Goal: Complete application form: Complete application form

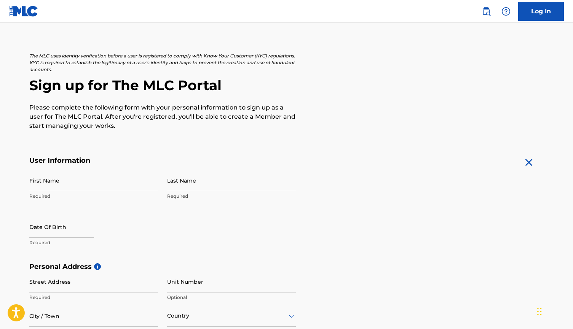
scroll to position [45, 0]
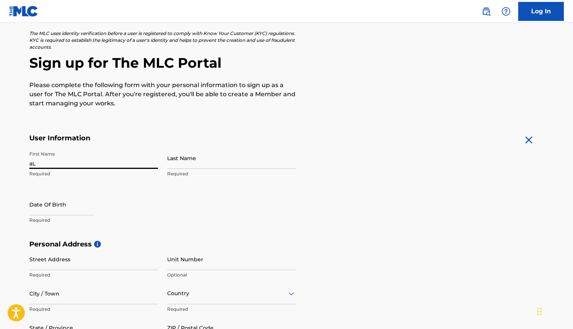
type input "a"
type input "[PERSON_NAME]"
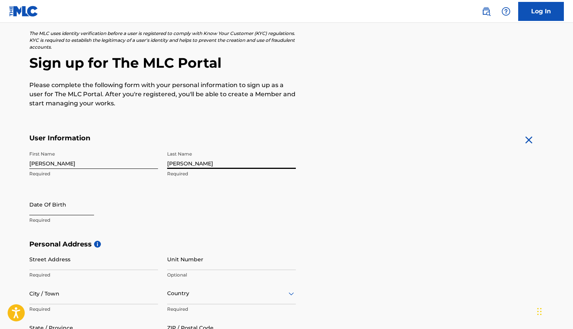
type input "[PERSON_NAME]"
select select "8"
select select "2025"
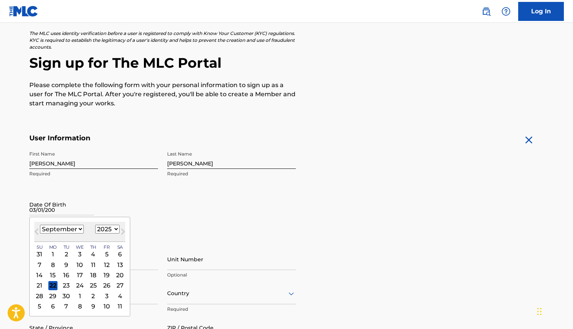
type input "[DATE]"
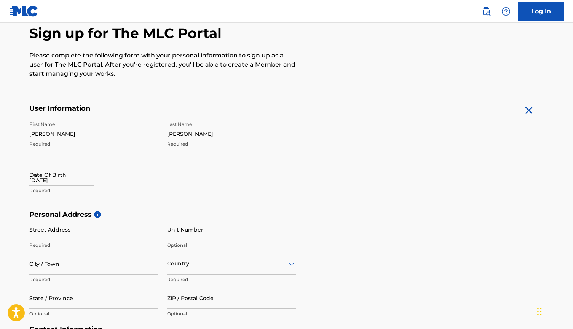
scroll to position [96, 0]
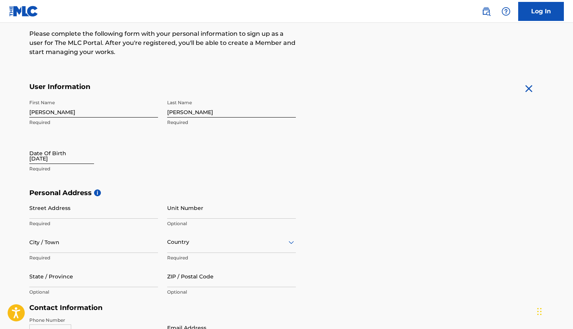
click at [77, 155] on input "[DATE]" at bounding box center [61, 153] width 65 height 22
select select "8"
select select "2025"
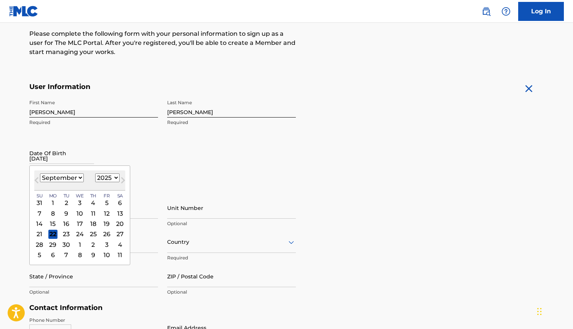
select select "2"
select select "2004"
click at [53, 199] on div "1" at bounding box center [52, 202] width 9 height 9
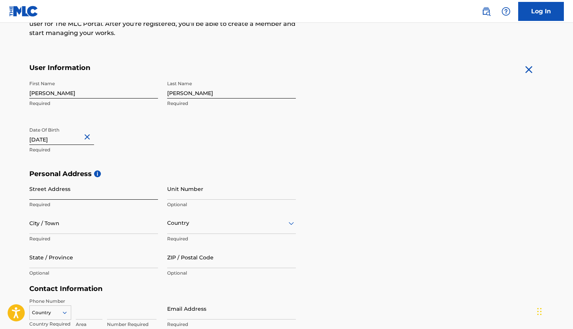
scroll to position [116, 0]
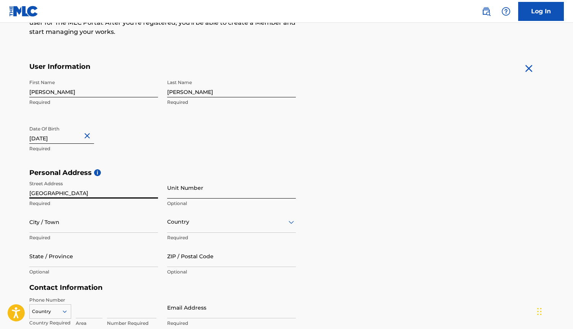
type input "[GEOGRAPHIC_DATA]"
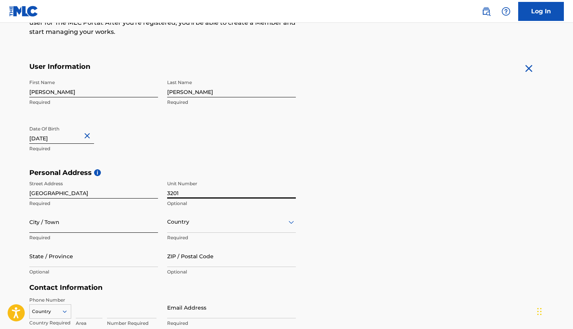
type input "3201"
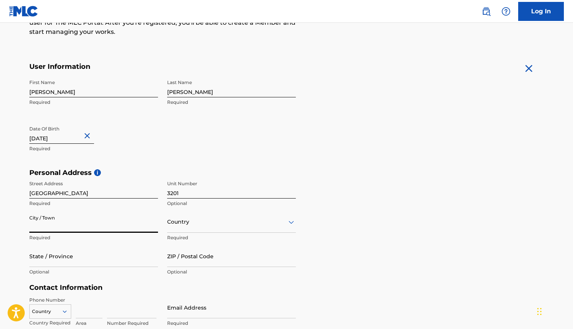
type input "s"
type input "Slidell"
click at [169, 193] on input "3201" at bounding box center [231, 188] width 129 height 22
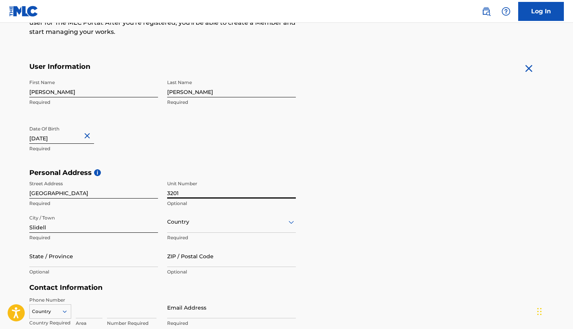
click at [169, 193] on input "3201" at bounding box center [231, 188] width 129 height 22
click at [185, 193] on input "3201" at bounding box center [231, 188] width 129 height 22
type input "3201 apt."
click at [191, 222] on div "Country" at bounding box center [231, 222] width 129 height 22
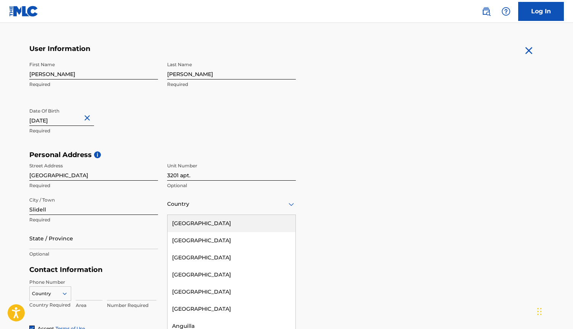
click at [190, 225] on div "[GEOGRAPHIC_DATA]" at bounding box center [232, 223] width 128 height 17
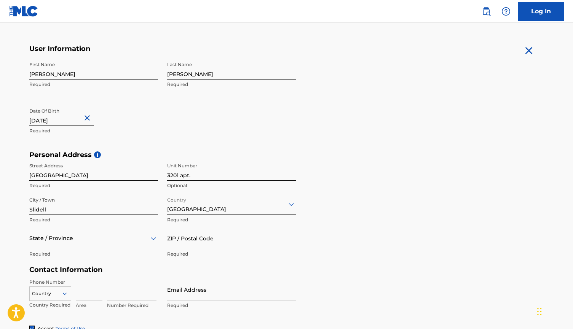
click at [118, 240] on div "State / Province" at bounding box center [93, 239] width 129 height 22
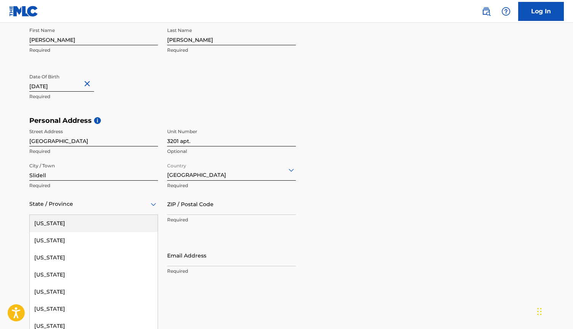
click at [114, 207] on div at bounding box center [93, 205] width 129 height 10
click at [113, 207] on div at bounding box center [93, 205] width 129 height 10
type input "[PERSON_NAME]"
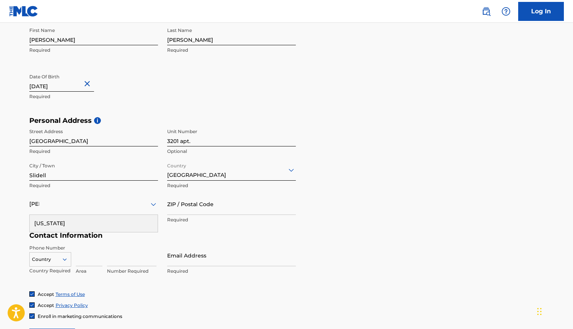
click at [104, 217] on div "[US_STATE]" at bounding box center [94, 223] width 128 height 17
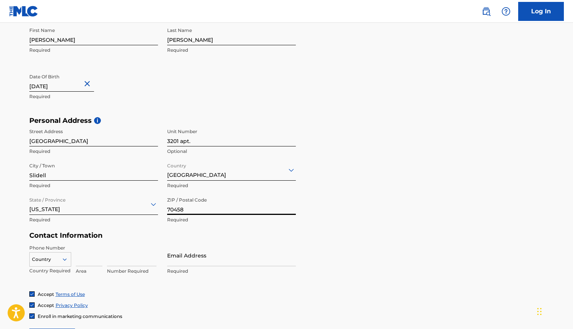
type input "70458"
click at [241, 238] on h5 "Contact Information" at bounding box center [162, 236] width 267 height 9
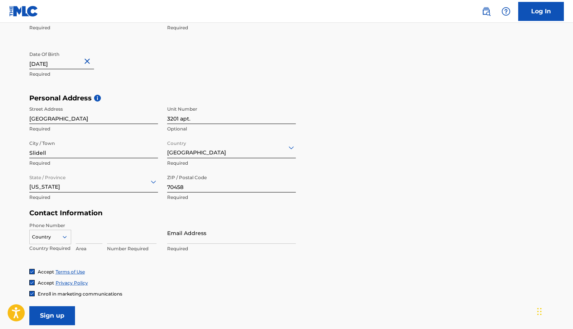
click at [67, 237] on div "Country" at bounding box center [50, 235] width 42 height 11
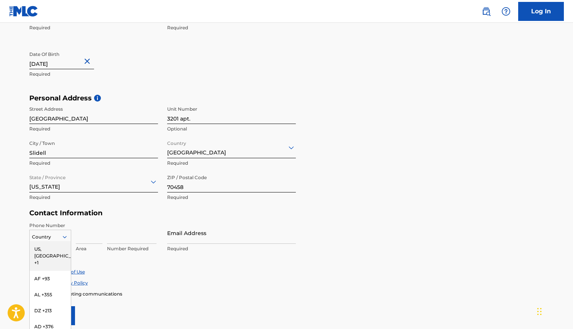
scroll to position [217, 0]
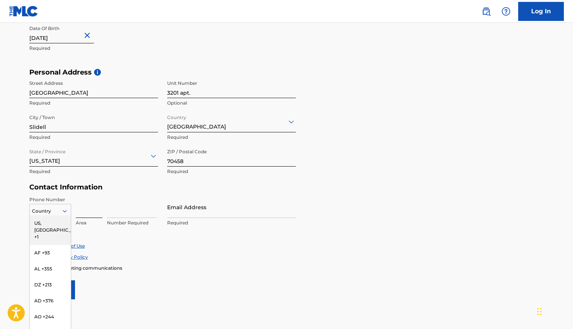
click at [94, 211] on input at bounding box center [89, 207] width 27 height 22
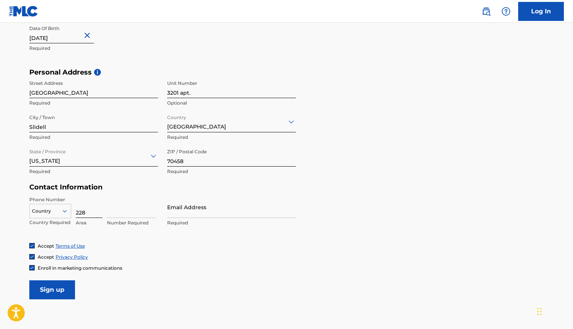
type input "228"
type input "2820511"
click at [119, 250] on div "Accept Terms of Use Accept Privacy Policy Enroll in marketing communications" at bounding box center [286, 257] width 515 height 29
click at [136, 212] on input "2820511" at bounding box center [132, 207] width 50 height 22
click at [50, 210] on div at bounding box center [50, 211] width 41 height 8
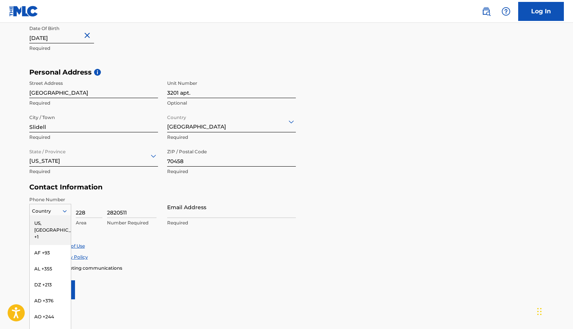
click at [51, 222] on div "US, [GEOGRAPHIC_DATA] +1" at bounding box center [50, 231] width 41 height 30
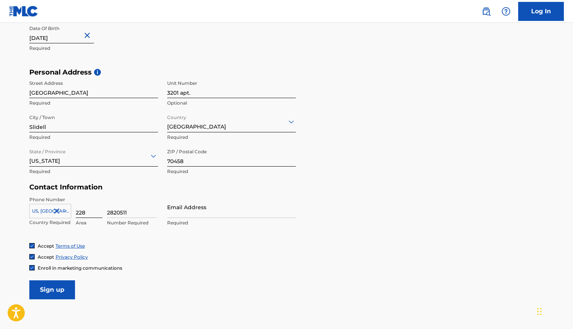
click at [86, 216] on input "228" at bounding box center [89, 207] width 27 height 22
click at [169, 240] on div "Phone Number [GEOGRAPHIC_DATA], [GEOGRAPHIC_DATA] +1 Country Required 228 Area …" at bounding box center [162, 219] width 267 height 46
click at [195, 219] on div "Email Address Required" at bounding box center [231, 213] width 129 height 34
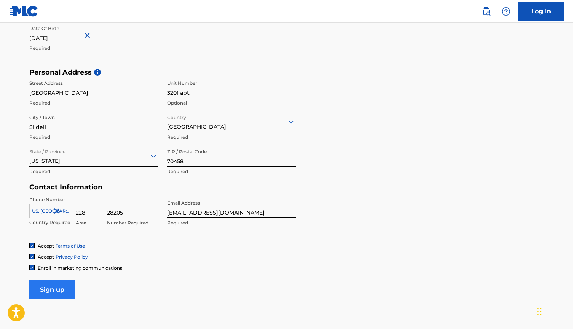
type input "[EMAIL_ADDRESS][DOMAIN_NAME]"
click at [68, 289] on input "Sign up" at bounding box center [52, 290] width 46 height 19
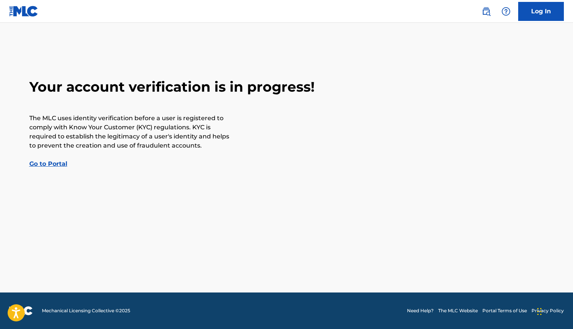
click at [46, 164] on link "Go to Portal" at bounding box center [48, 163] width 38 height 7
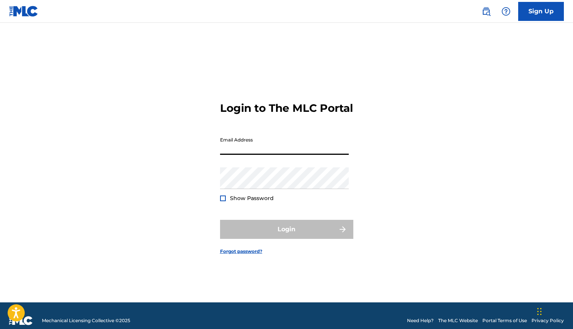
click at [243, 155] on input "Email Address" at bounding box center [284, 144] width 129 height 22
click at [549, 10] on link "Sign Up" at bounding box center [541, 11] width 46 height 19
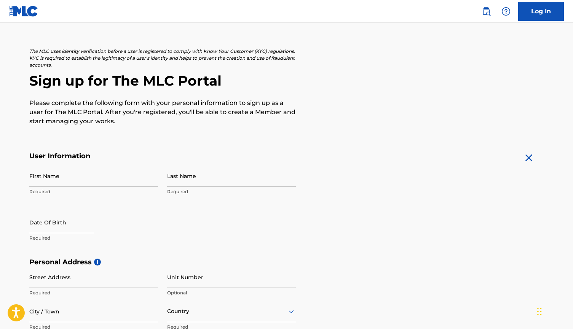
scroll to position [31, 0]
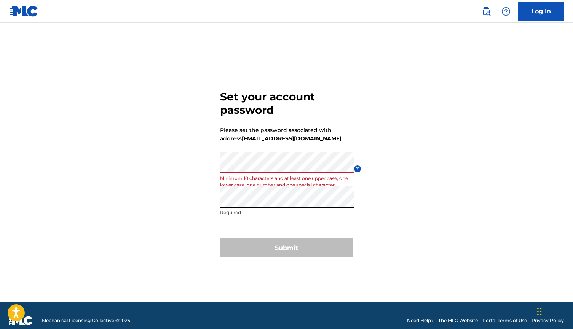
click at [315, 227] on form "Set your account password Please set the password associated with address alice…" at bounding box center [286, 172] width 133 height 261
click at [343, 220] on form "Set your account password Please set the password associated with address alice…" at bounding box center [286, 172] width 133 height 261
click at [314, 247] on div "Submit" at bounding box center [286, 248] width 133 height 19
click at [364, 184] on div "Set your account password Please set the password associated with address alice…" at bounding box center [286, 172] width 533 height 261
click at [257, 174] on div "Password Minimum 10 characters and at least one upper case, one lower case, one…" at bounding box center [287, 169] width 134 height 34
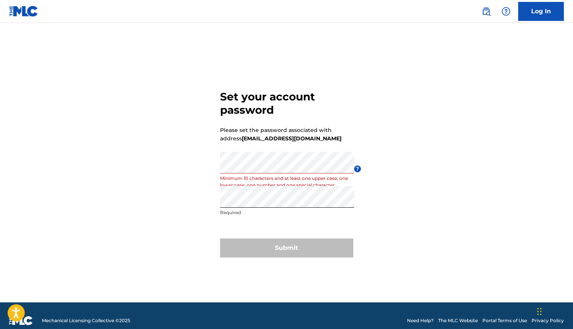
click at [263, 212] on p "Required" at bounding box center [287, 212] width 134 height 7
click at [257, 209] on div "Re enter password Required" at bounding box center [287, 203] width 134 height 34
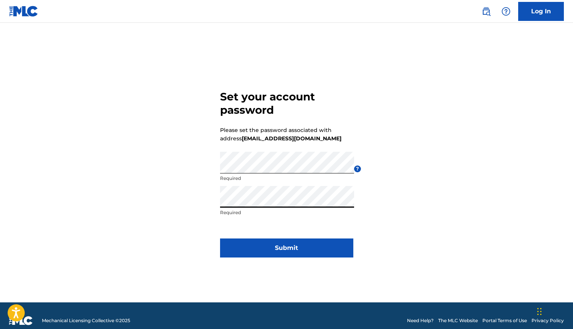
click at [286, 248] on button "Submit" at bounding box center [286, 248] width 133 height 19
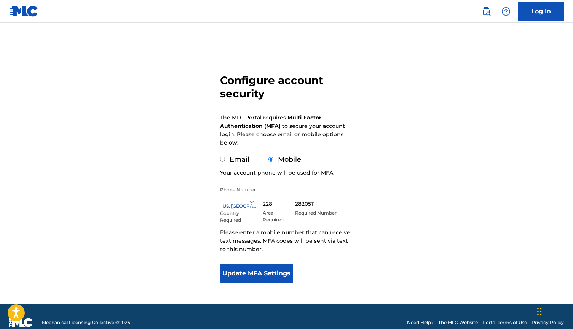
scroll to position [33, 0]
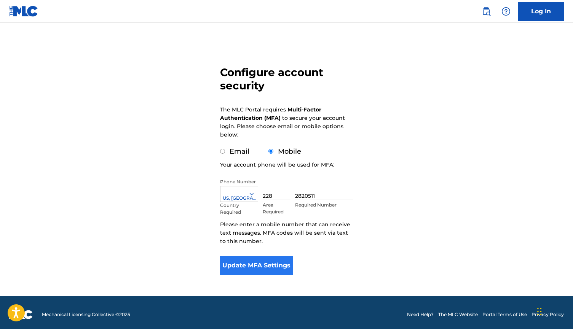
click at [270, 269] on button "Update MFA Settings" at bounding box center [256, 265] width 73 height 19
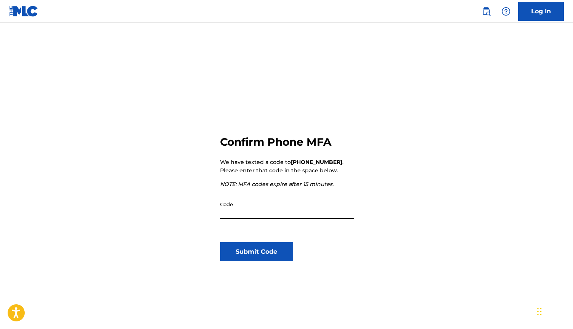
click at [268, 212] on input "Code" at bounding box center [287, 209] width 134 height 22
type input "602921"
click at [243, 249] on button "Submit Code" at bounding box center [256, 252] width 73 height 19
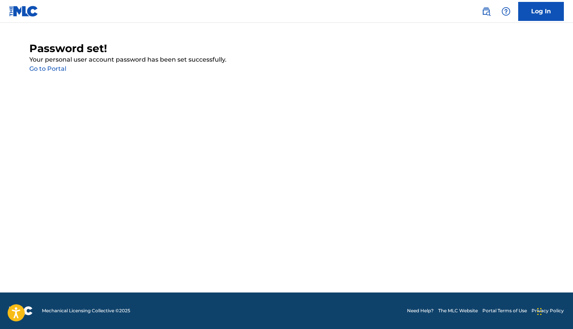
click at [54, 70] on link "Go to Portal" at bounding box center [47, 68] width 37 height 7
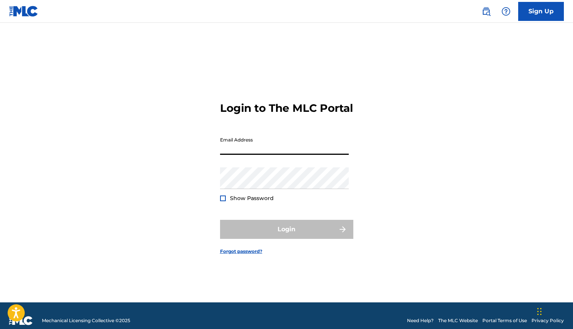
type input "[EMAIL_ADDRESS][DOMAIN_NAME]"
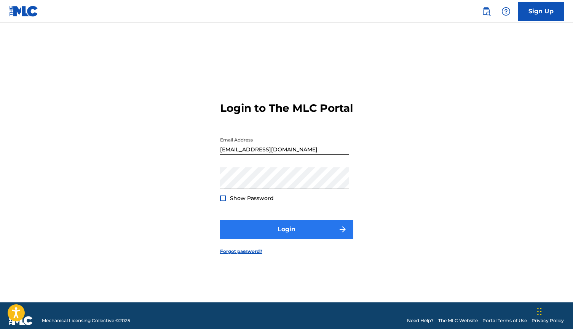
click at [264, 232] on button "Login" at bounding box center [286, 229] width 133 height 19
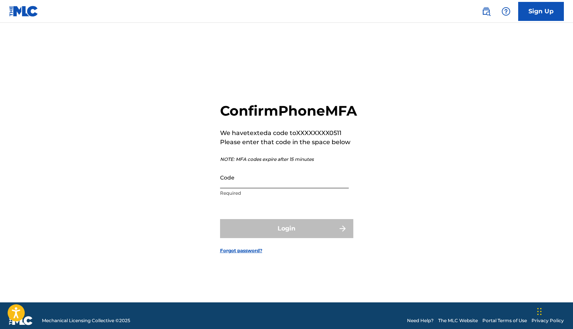
click at [249, 188] on input "Code" at bounding box center [284, 178] width 129 height 22
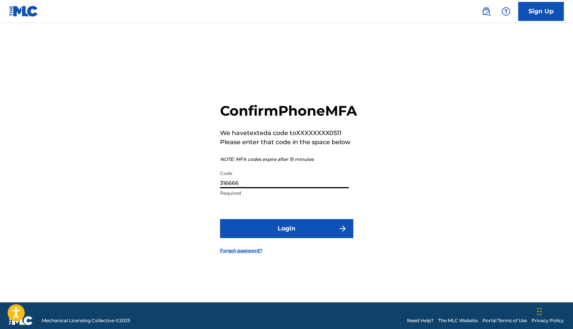
type input "316666"
click at [286, 237] on button "Login" at bounding box center [286, 228] width 133 height 19
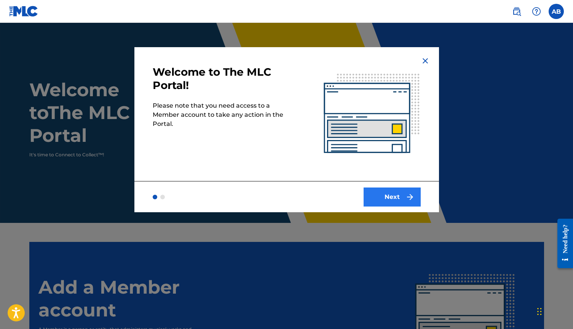
click at [404, 203] on button "Next" at bounding box center [392, 197] width 57 height 19
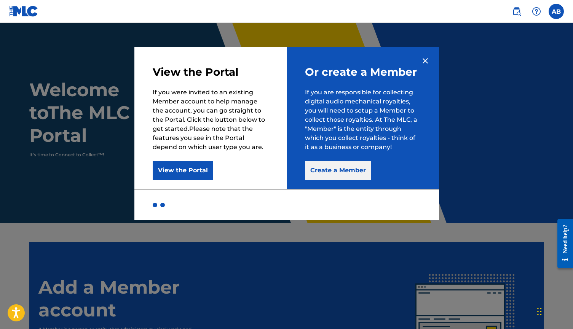
click at [339, 173] on button "Create a Member" at bounding box center [338, 170] width 66 height 19
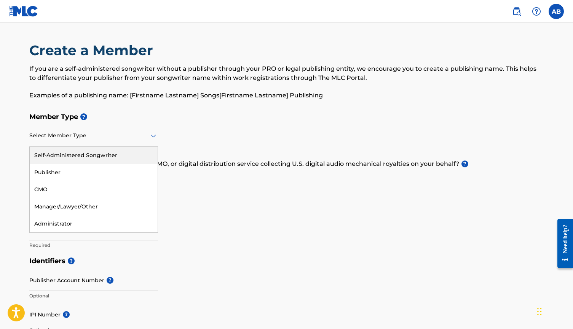
click at [115, 142] on div "Select Member Type" at bounding box center [93, 136] width 129 height 22
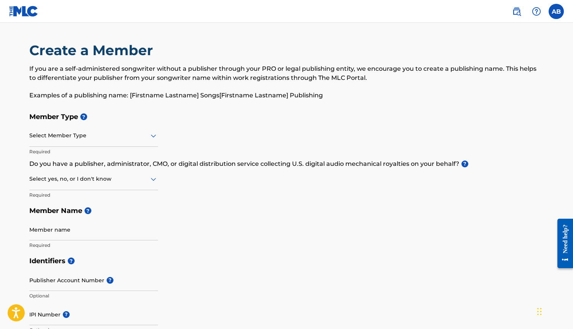
click at [116, 144] on div "Select Member Type" at bounding box center [93, 136] width 129 height 22
click at [116, 142] on div "Select Member Type" at bounding box center [93, 136] width 129 height 22
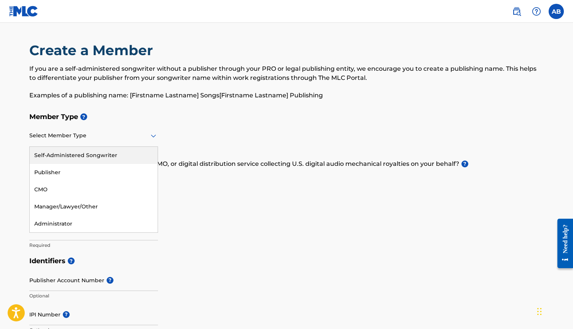
click at [118, 155] on div "Self-Administered Songwriter" at bounding box center [94, 155] width 128 height 17
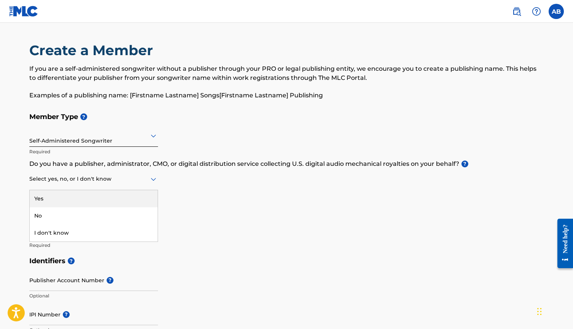
click at [121, 182] on div at bounding box center [93, 179] width 129 height 10
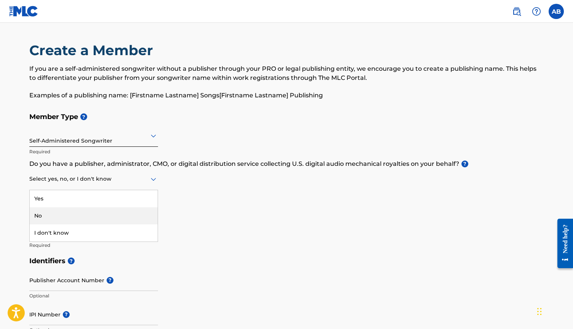
click at [127, 210] on div "No" at bounding box center [94, 216] width 128 height 17
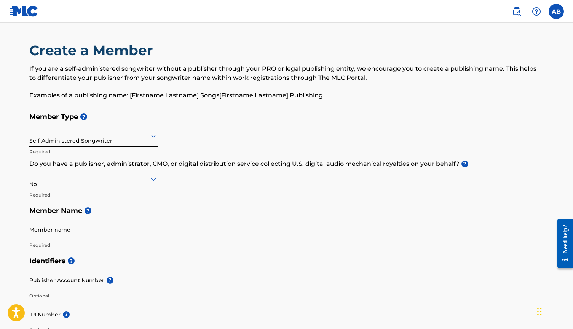
click at [116, 200] on div "No Required" at bounding box center [93, 186] width 129 height 34
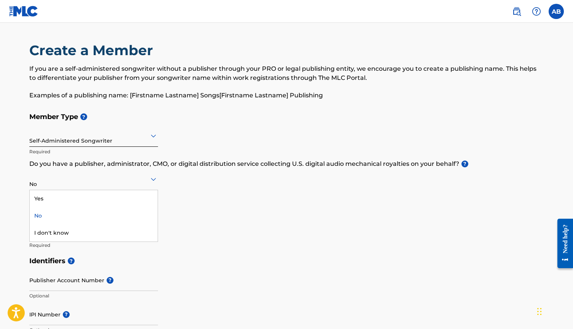
click at [116, 187] on div "No" at bounding box center [93, 179] width 129 height 19
click at [117, 198] on div "Yes" at bounding box center [94, 198] width 128 height 17
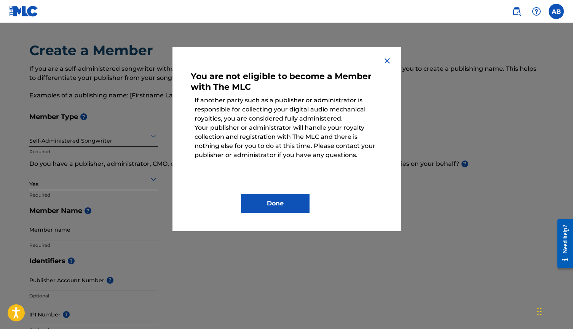
click at [386, 61] on img at bounding box center [387, 60] width 9 height 9
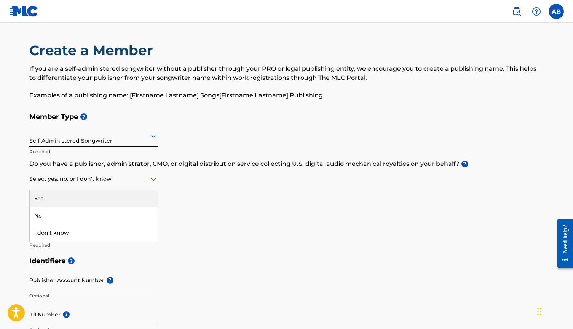
click at [139, 184] on div at bounding box center [93, 179] width 129 height 10
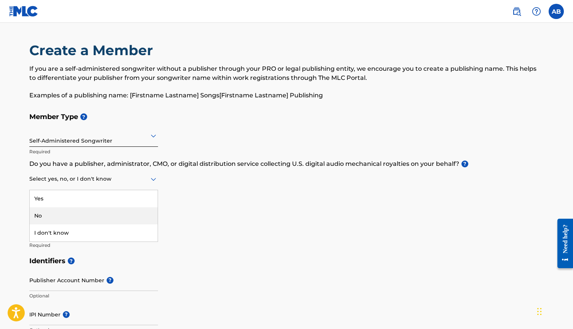
click at [120, 214] on div "No" at bounding box center [94, 216] width 128 height 17
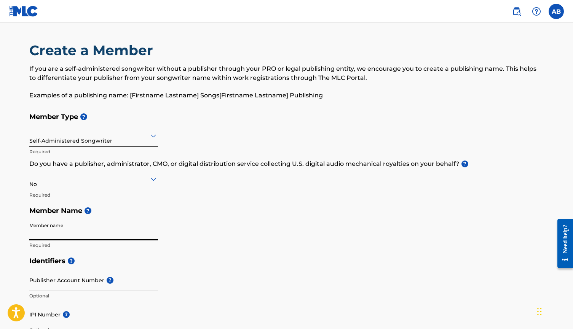
click at [91, 164] on p "Do you have a publisher, administrator, CMO, or digital distribution service co…" at bounding box center [286, 164] width 515 height 9
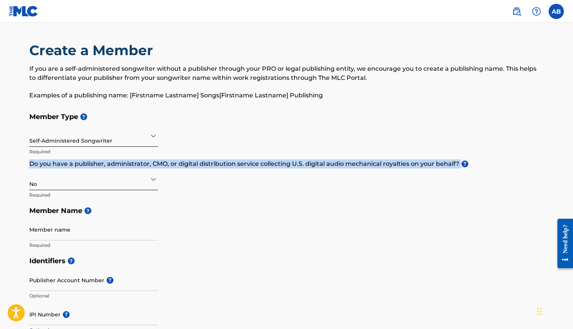
click at [91, 164] on p "Do you have a publisher, administrator, CMO, or digital distribution service co…" at bounding box center [286, 164] width 515 height 9
copy p "Do you have a publisher, administrator, CMO, or digital distribution service co…"
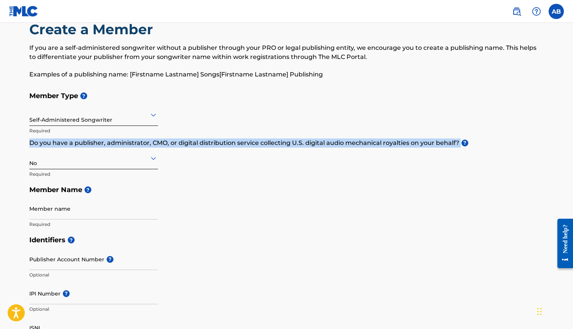
scroll to position [22, 0]
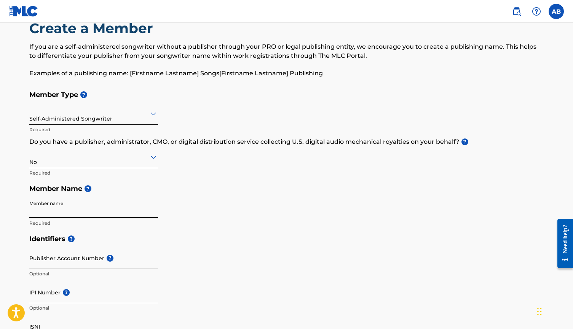
click at [119, 214] on input "Member name" at bounding box center [93, 208] width 129 height 22
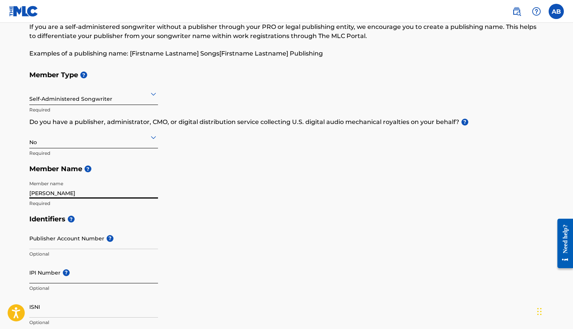
scroll to position [51, 0]
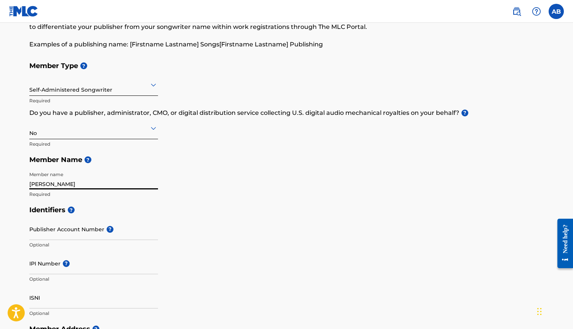
click at [54, 183] on input "Alice barton" at bounding box center [93, 179] width 129 height 22
type input "Alice Barton"
click at [55, 240] on div "Publisher Account Number ? Optional" at bounding box center [93, 236] width 129 height 34
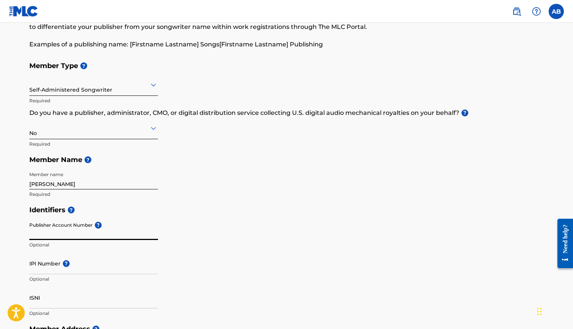
click at [57, 228] on input "Publisher Account Number ?" at bounding box center [93, 230] width 129 height 22
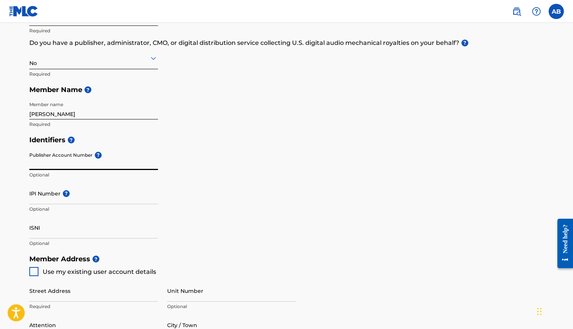
scroll to position [121, 0]
click at [53, 159] on input "Publisher Account Number ?" at bounding box center [93, 159] width 129 height 22
paste input "7920077"
type input "7920077"
drag, startPoint x: 97, startPoint y: 161, endPoint x: 25, endPoint y: 158, distance: 72.0
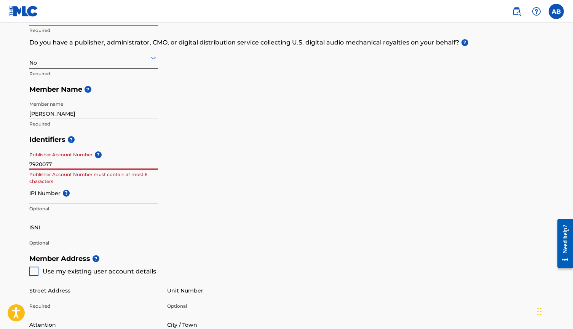
click at [25, 158] on div "Create a Member If you are a self-administered songwriter without a publisher t…" at bounding box center [286, 224] width 533 height 608
paste input "7920076"
type input "7920076"
click at [48, 198] on input "IPI Number ?" at bounding box center [93, 193] width 129 height 22
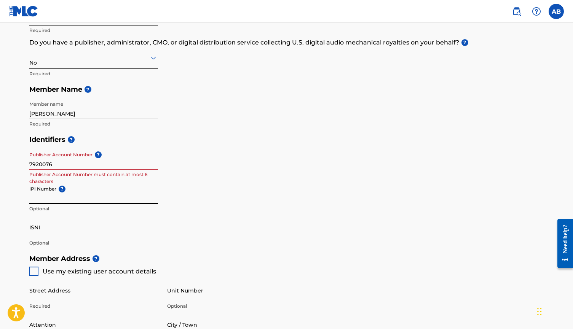
click at [104, 166] on input "7920076" at bounding box center [93, 159] width 129 height 22
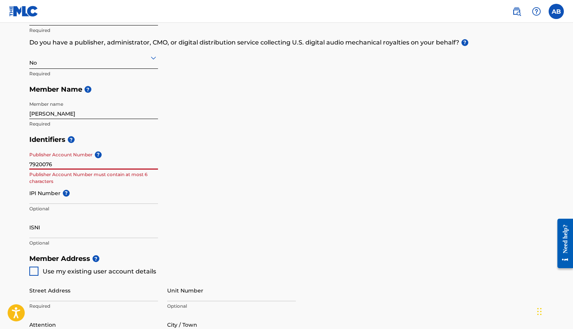
click at [35, 168] on input "7920076" at bounding box center [93, 159] width 129 height 22
click at [33, 165] on input "7920076" at bounding box center [93, 159] width 129 height 22
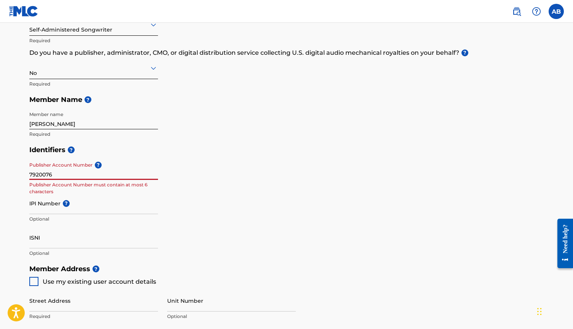
scroll to position [100, 0]
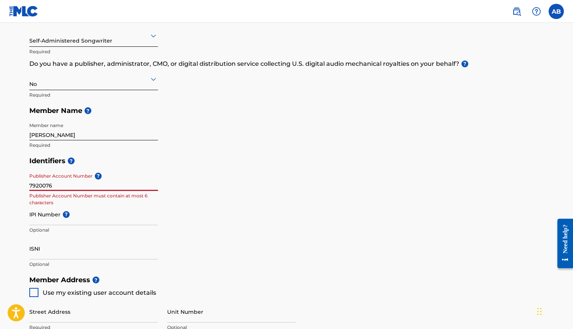
click at [83, 182] on input "7920076" at bounding box center [93, 180] width 129 height 22
drag, startPoint x: 83, startPoint y: 182, endPoint x: 11, endPoint y: 182, distance: 71.2
click at [11, 182] on main "Create a Member If you are a self-administered songwriter without a publisher t…" at bounding box center [286, 265] width 573 height 684
click at [10, 197] on main "Create a Member If you are a self-administered songwriter without a publisher t…" at bounding box center [286, 265] width 573 height 684
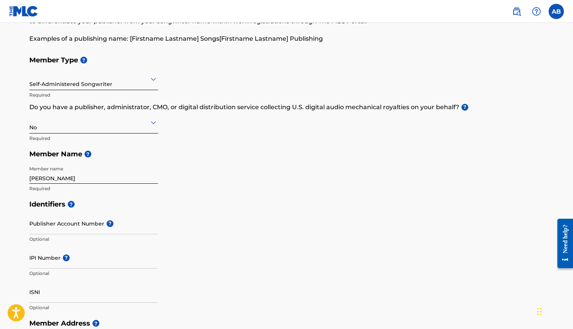
scroll to position [56, 0]
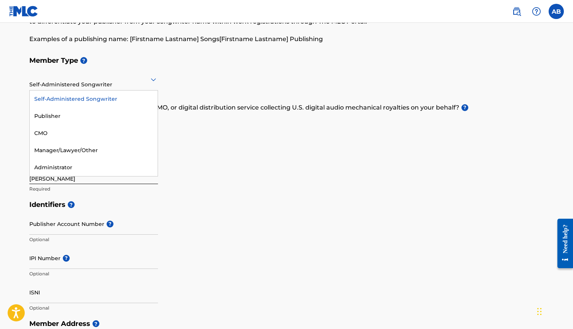
click at [109, 78] on div at bounding box center [93, 80] width 129 height 10
click at [80, 116] on div "Publisher" at bounding box center [94, 116] width 128 height 17
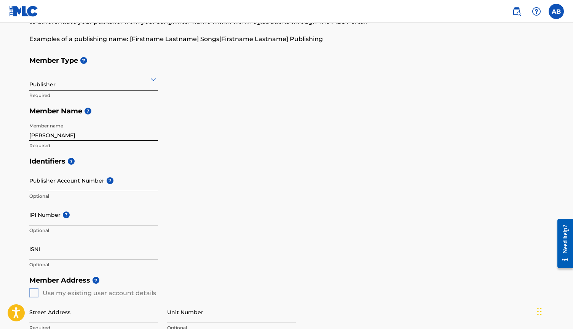
click at [68, 182] on input "Publisher Account Number ?" at bounding box center [93, 181] width 129 height 22
paste input "7920076"
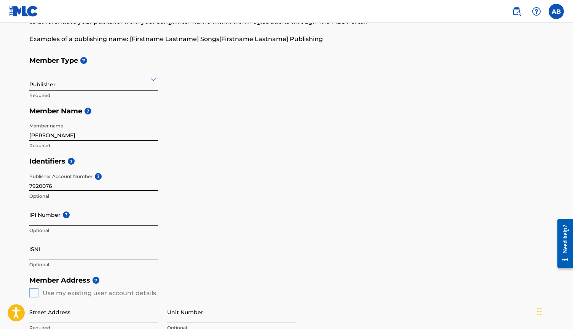
type input "7920076"
click at [97, 219] on input "IPI Number ?" at bounding box center [93, 215] width 129 height 22
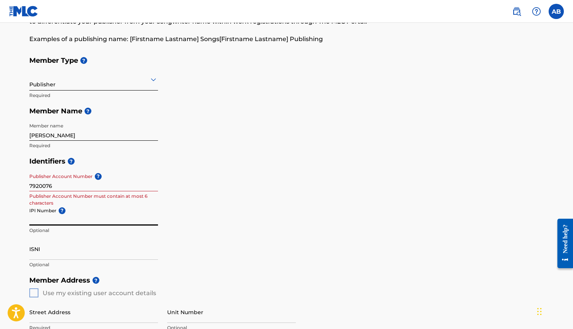
click at [78, 187] on input "7920076" at bounding box center [93, 181] width 129 height 22
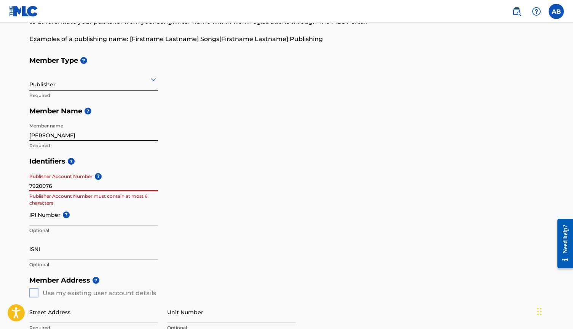
click at [78, 187] on input "7920076" at bounding box center [93, 181] width 129 height 22
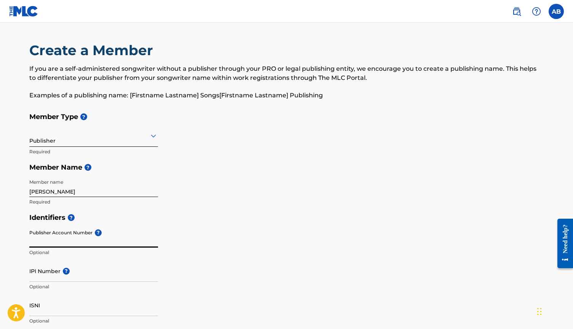
scroll to position [0, 0]
click at [125, 140] on div at bounding box center [93, 136] width 129 height 10
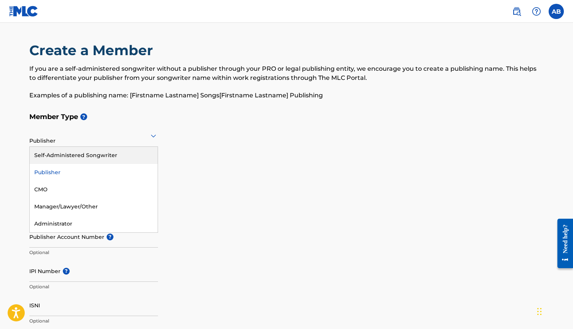
click at [107, 151] on div "Self-Administered Songwriter" at bounding box center [94, 155] width 128 height 17
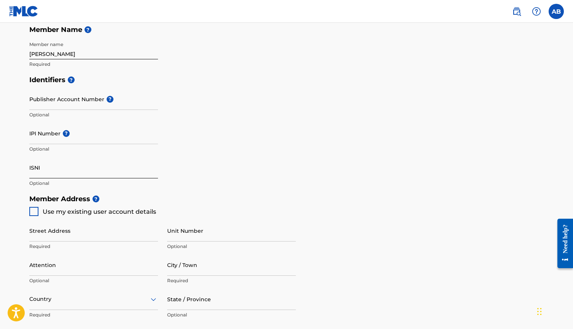
scroll to position [195, 0]
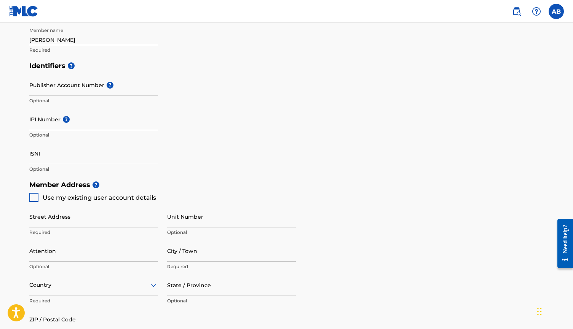
click at [80, 129] on input "IPI Number ?" at bounding box center [93, 120] width 129 height 22
click at [22, 195] on div "Create a Member If you are a self-administered songwriter without a publisher t…" at bounding box center [286, 151] width 533 height 608
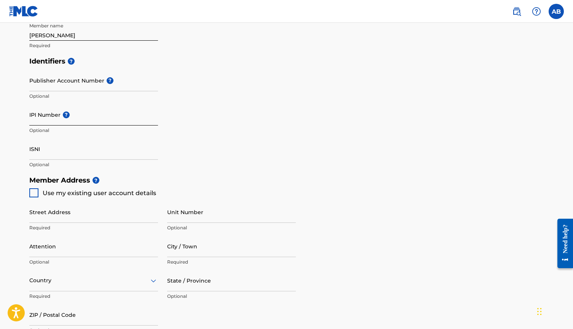
click at [71, 120] on input "IPI Number ?" at bounding box center [93, 115] width 129 height 22
paste input "1304038302"
type input "1304038302"
click at [74, 153] on input "ISNI" at bounding box center [93, 149] width 129 height 22
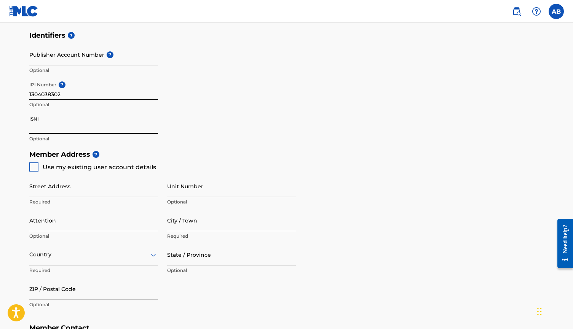
scroll to position [233, 0]
